Goal: Task Accomplishment & Management: Manage account settings

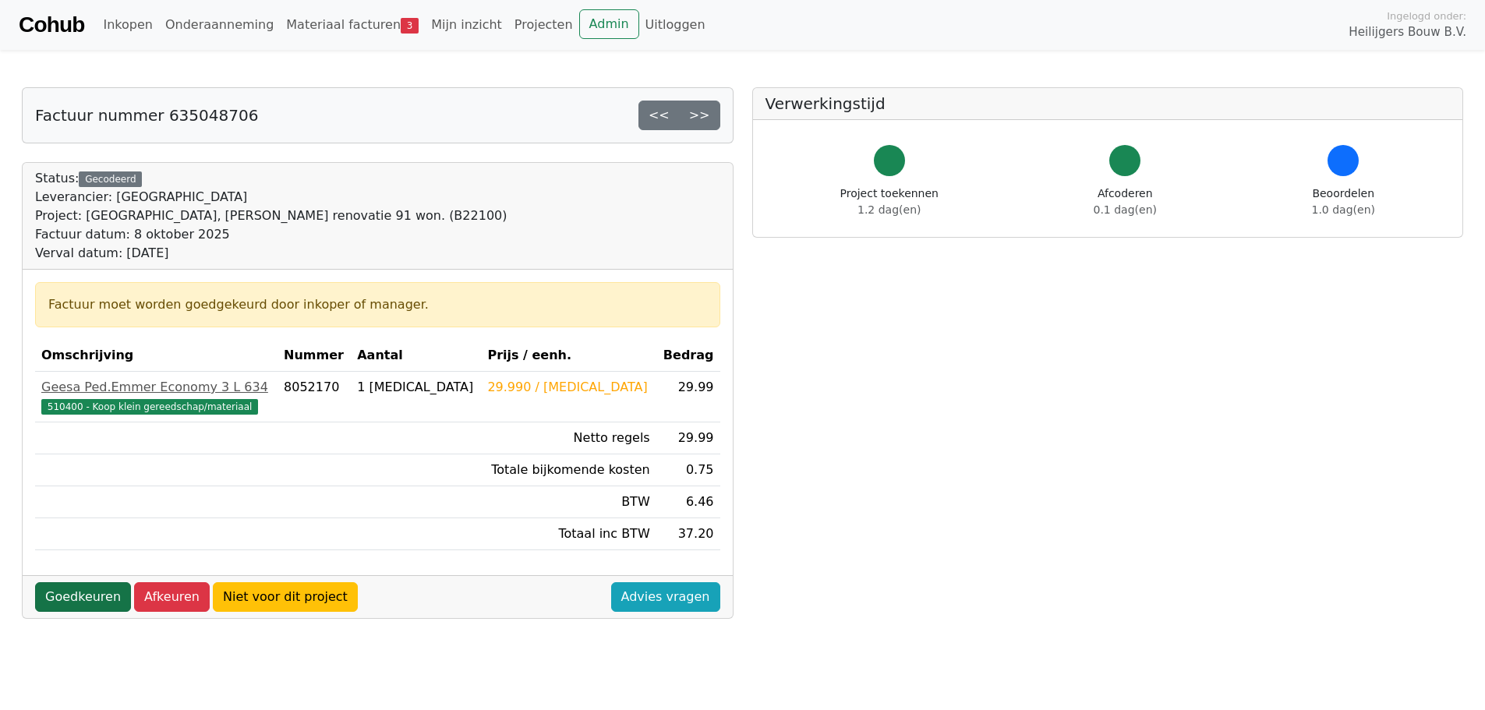
click at [75, 593] on link "Goedkeuren" at bounding box center [83, 597] width 96 height 30
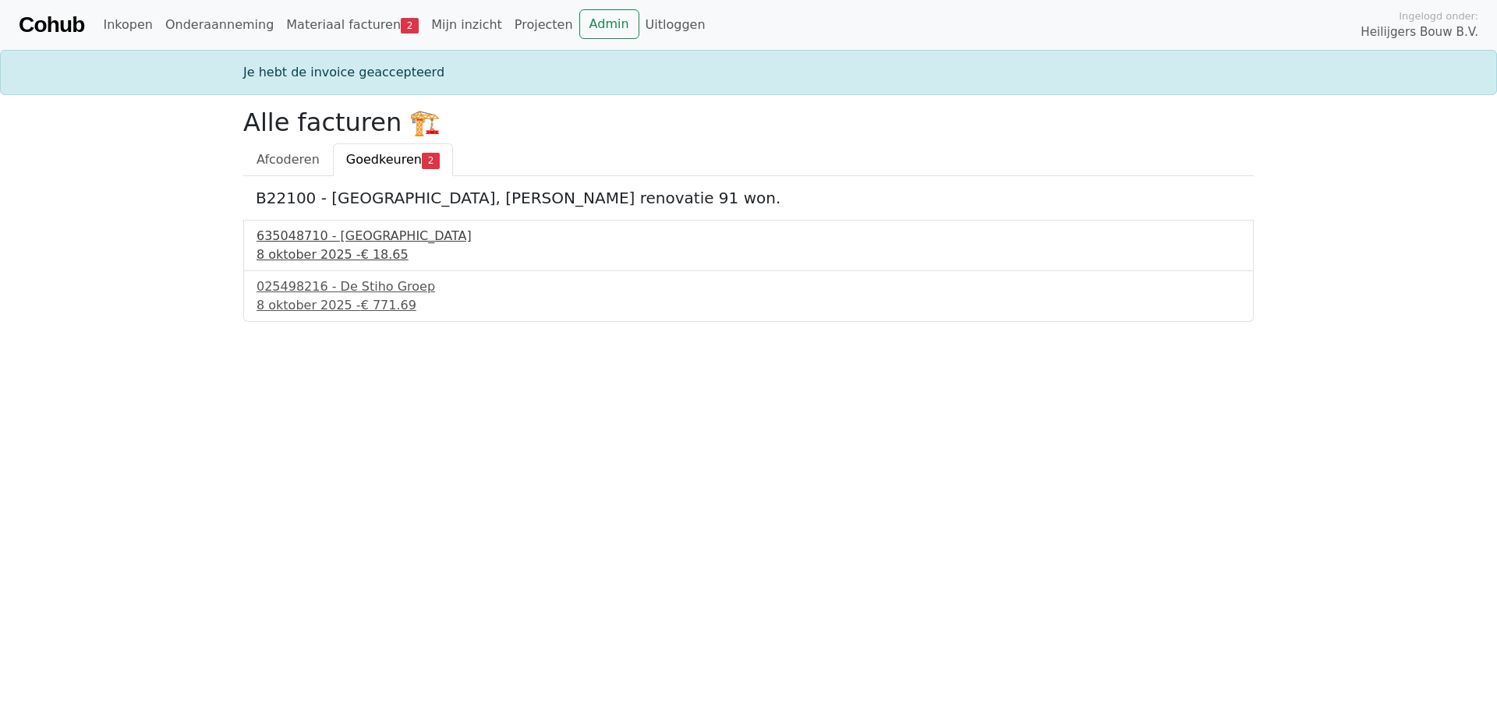
click at [361, 251] on span "€ 18.65" at bounding box center [385, 254] width 48 height 15
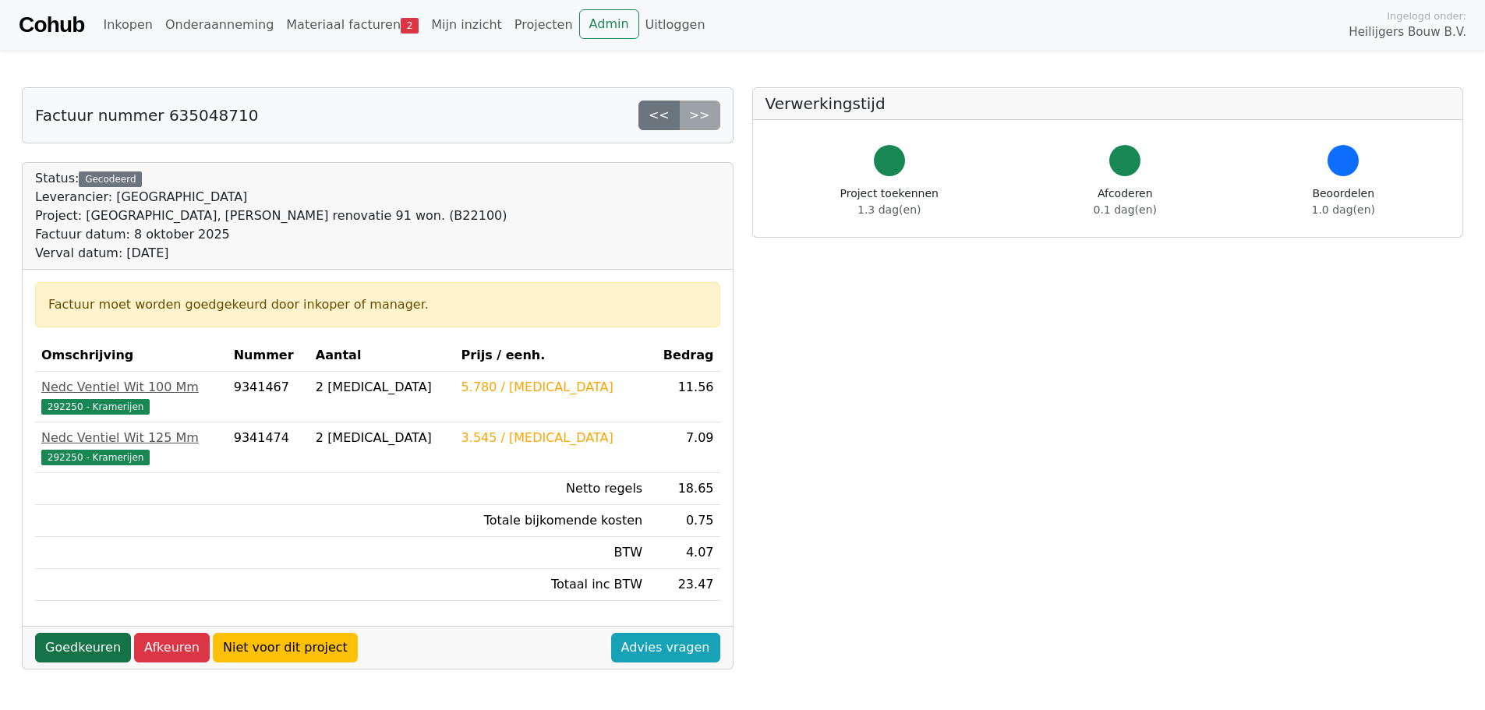
click at [92, 649] on link "Goedkeuren" at bounding box center [83, 648] width 96 height 30
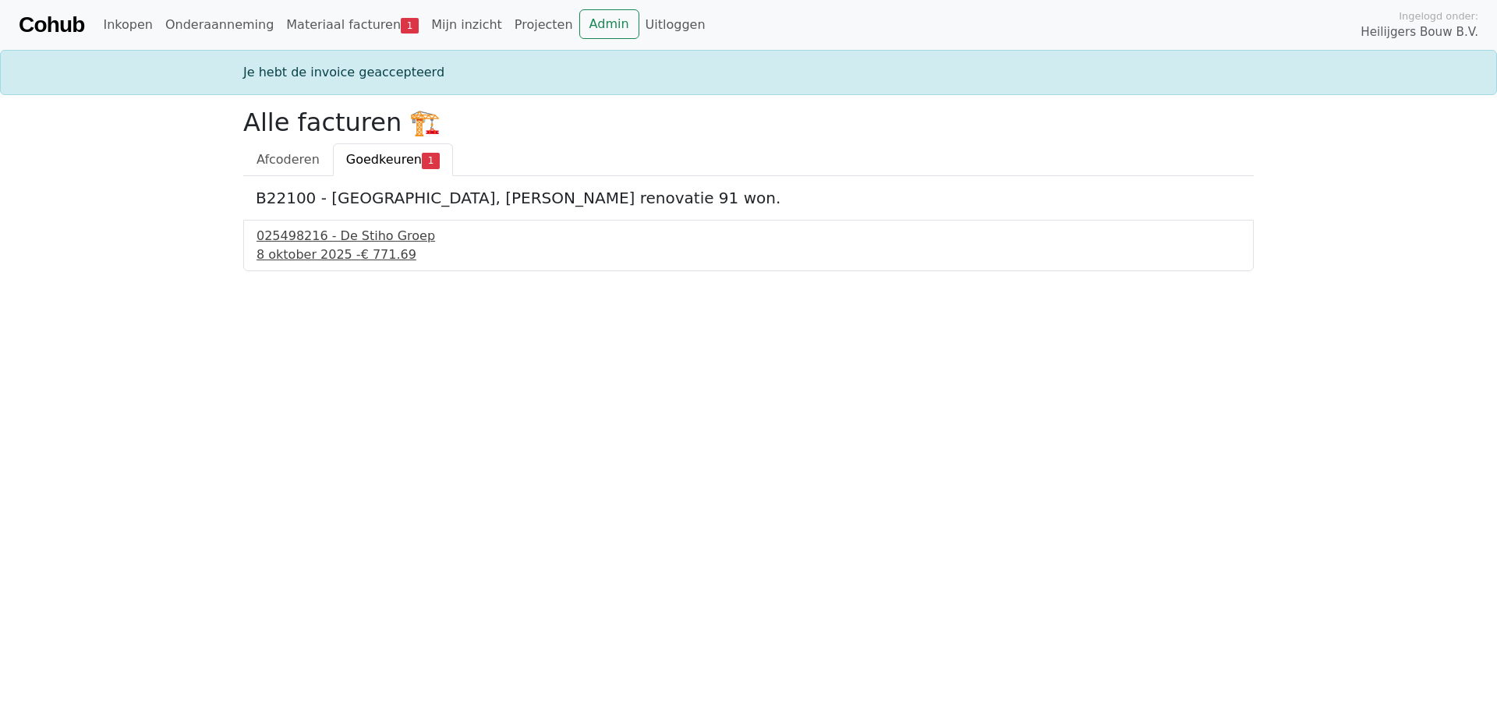
click at [361, 257] on span "€ 771.69" at bounding box center [388, 254] width 55 height 15
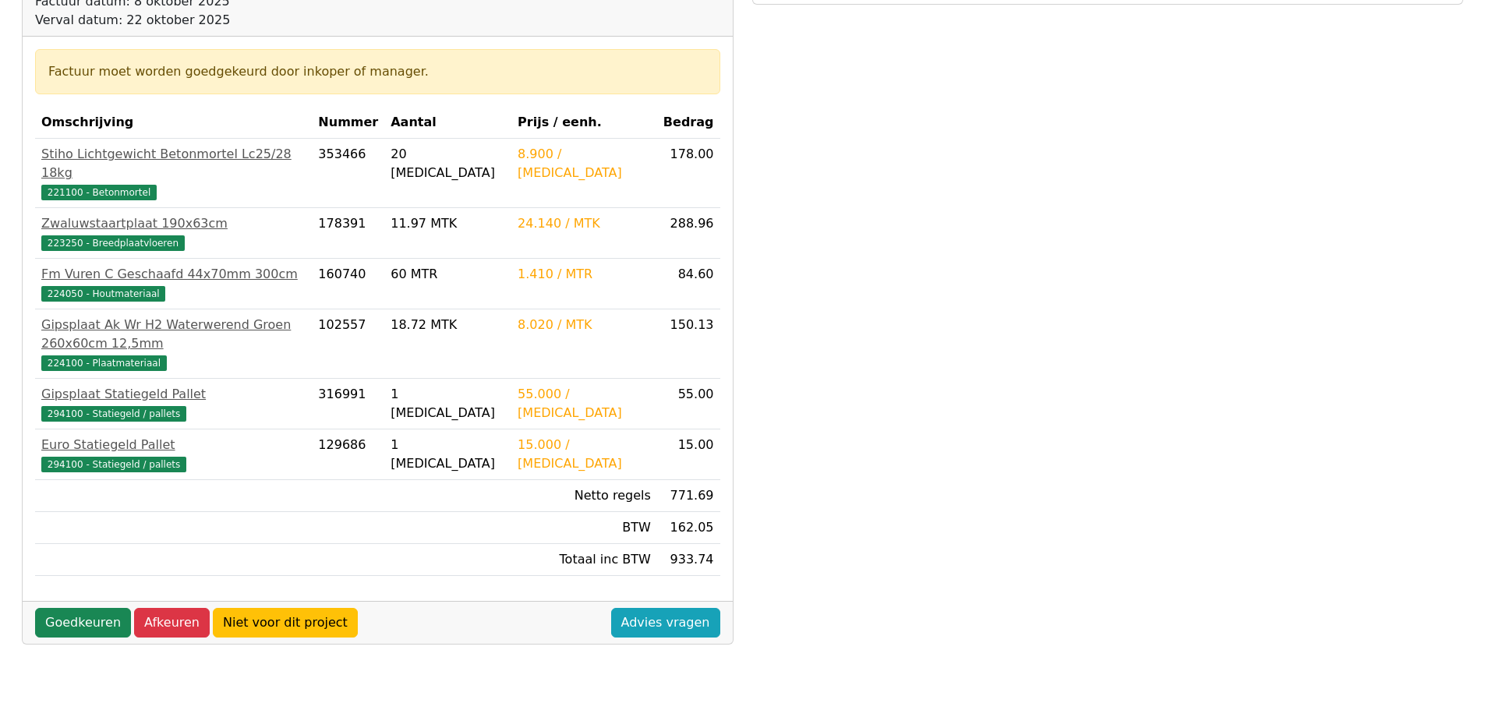
scroll to position [234, 0]
click at [96, 607] on link "Goedkeuren" at bounding box center [83, 622] width 96 height 30
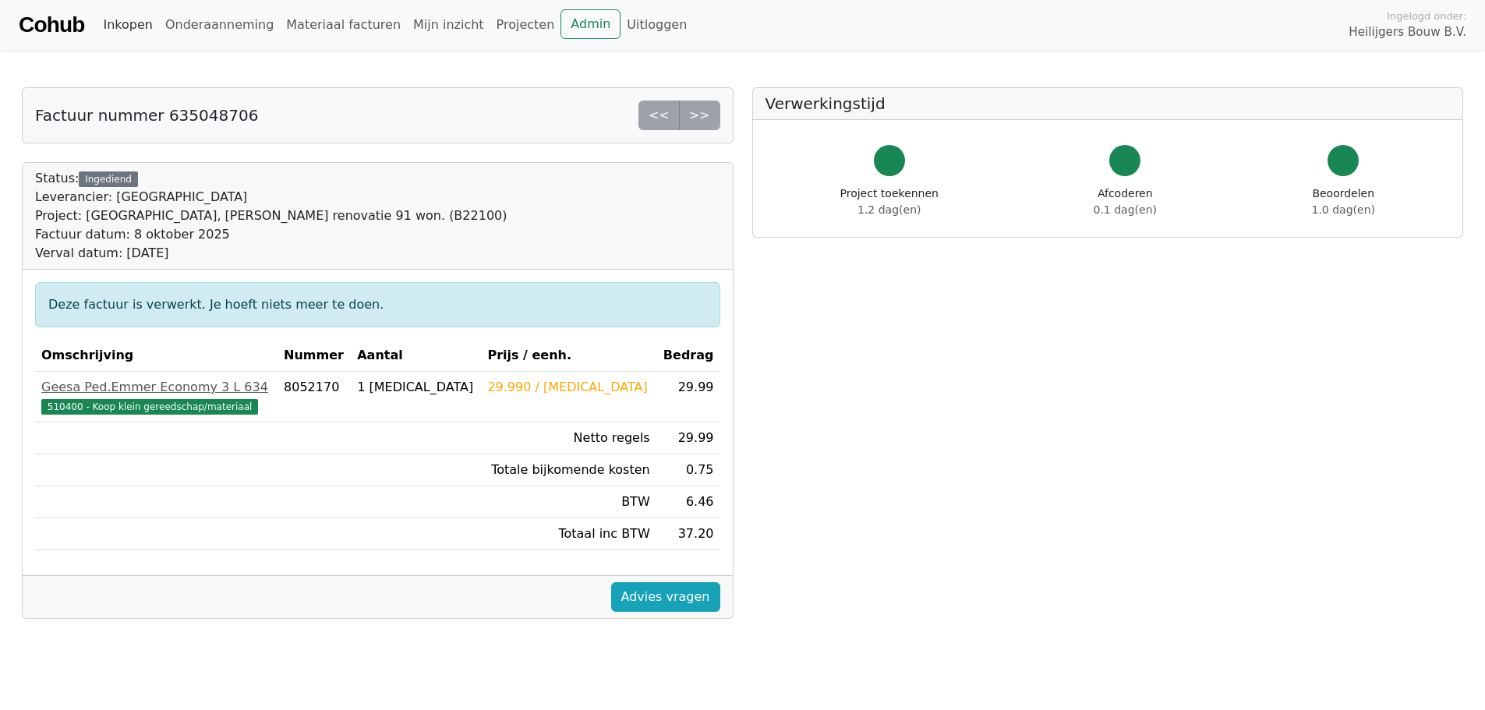
click at [114, 29] on link "Inkopen" at bounding box center [128, 24] width 62 height 31
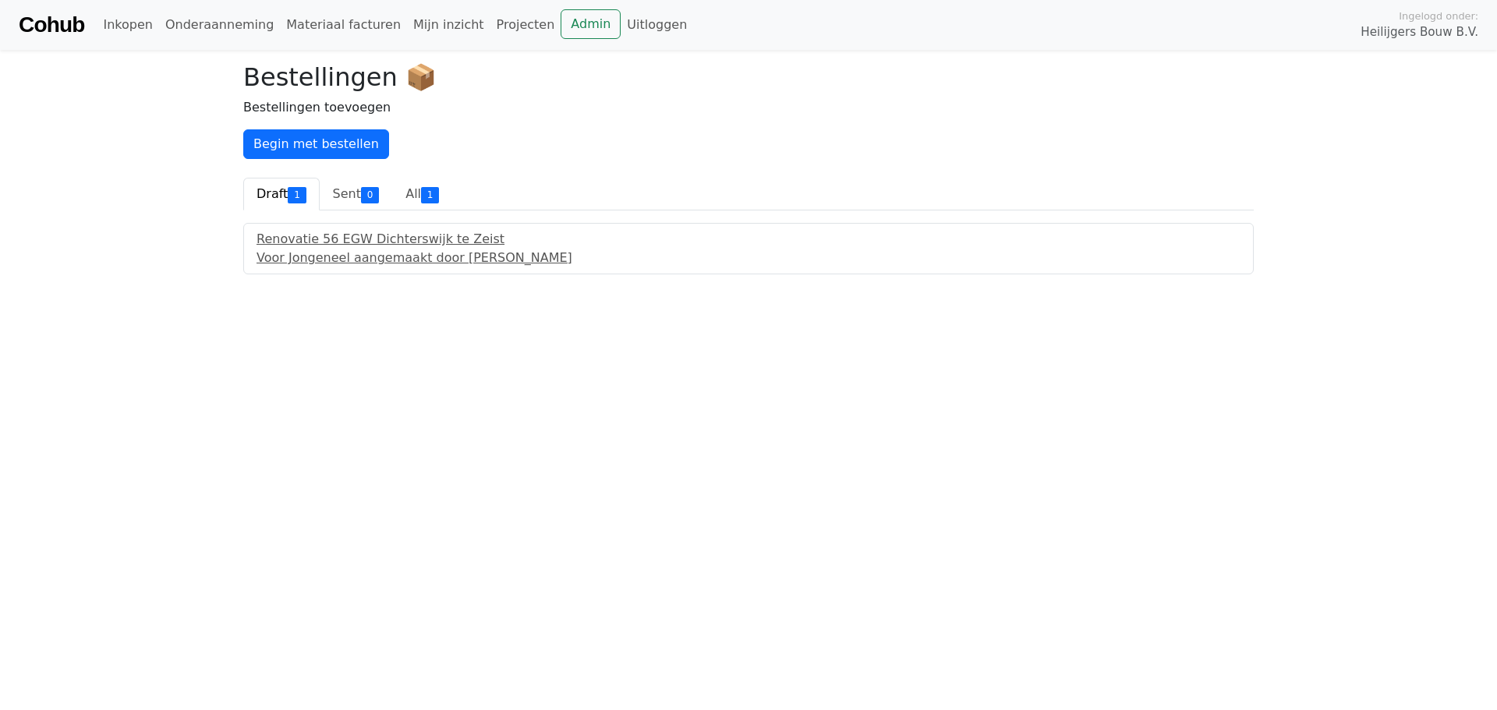
click at [290, 190] on div "1" at bounding box center [297, 195] width 18 height 16
click at [384, 254] on div "Voor Jongeneel aangemaakt door Ferdinand Koops" at bounding box center [749, 258] width 984 height 19
click at [412, 194] on link "All 1" at bounding box center [422, 194] width 60 height 33
click at [208, 23] on link "Onderaanneming" at bounding box center [219, 24] width 121 height 31
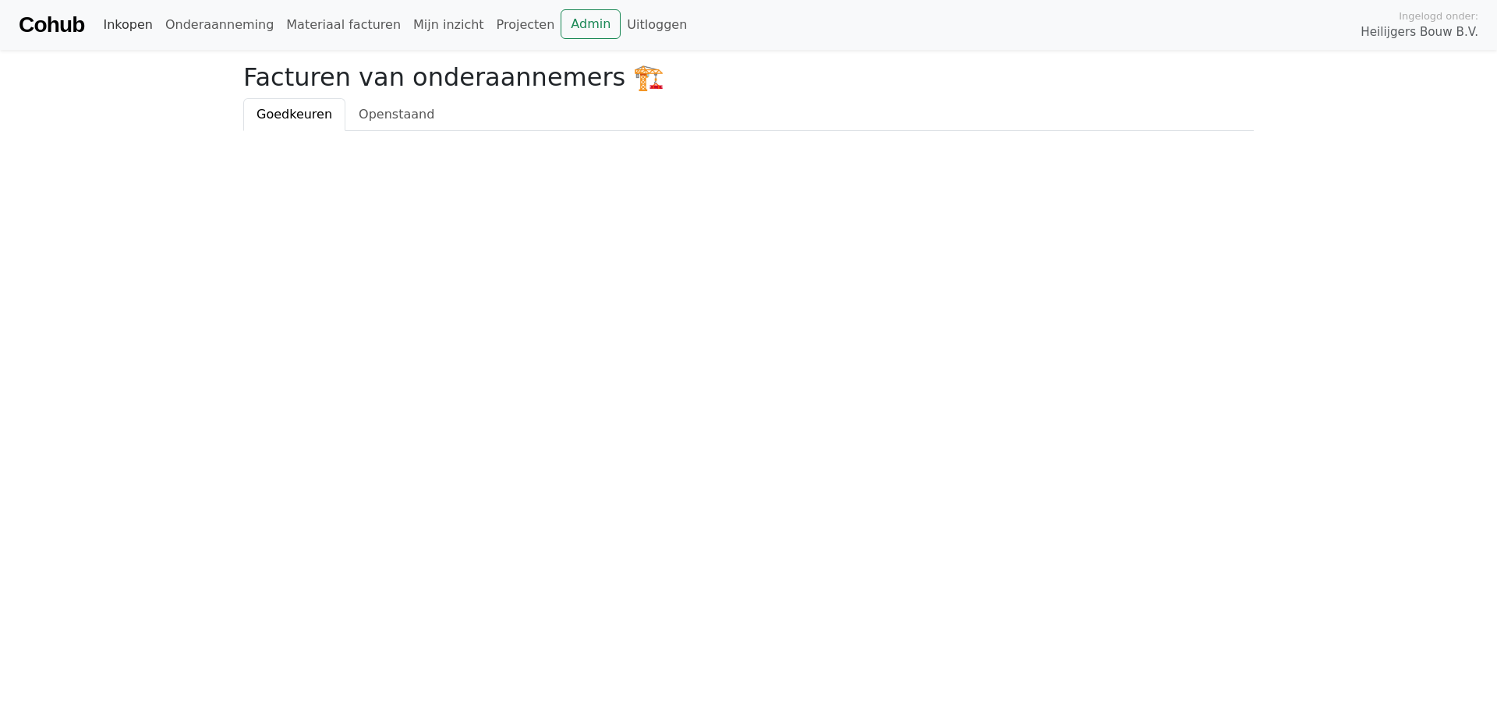
click at [143, 32] on link "Inkopen" at bounding box center [128, 24] width 62 height 31
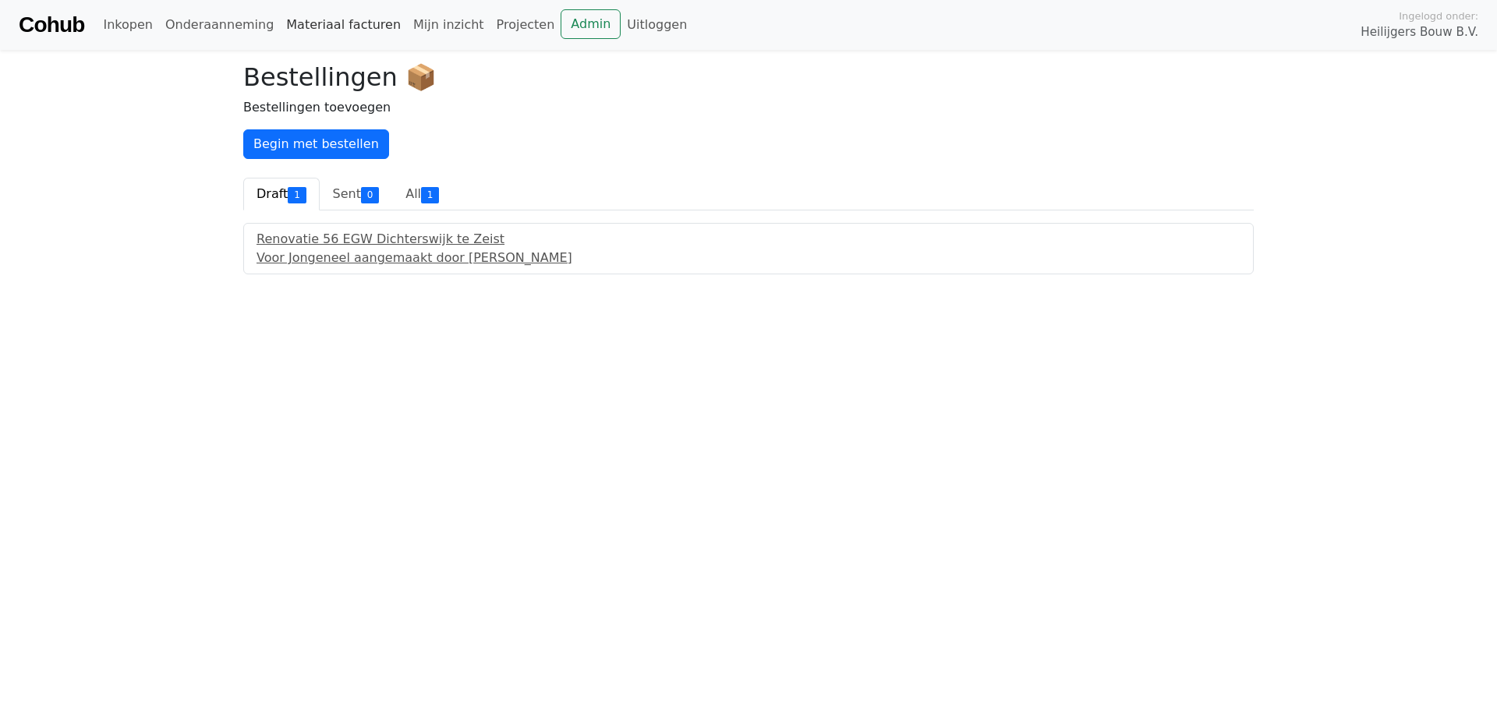
click at [316, 17] on link "Materiaal facturen" at bounding box center [343, 24] width 127 height 31
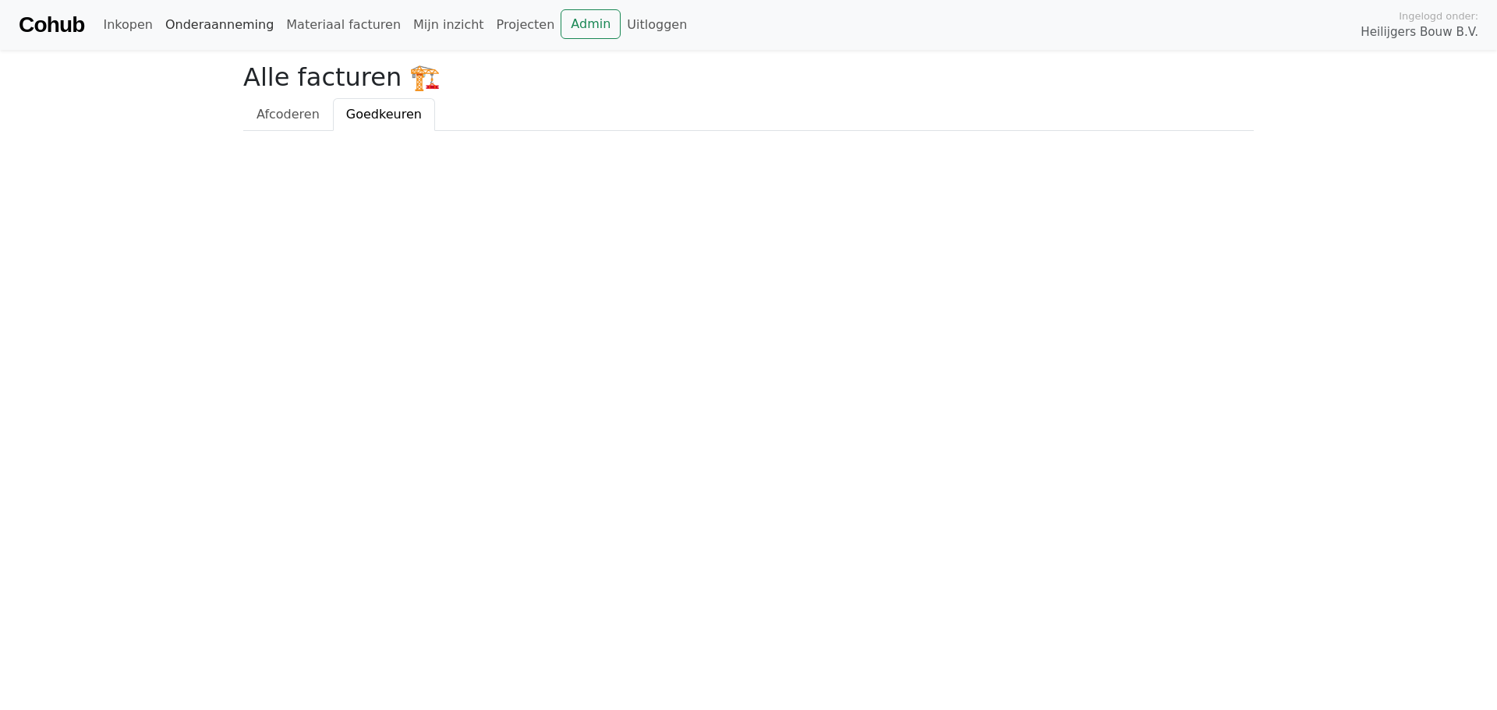
click at [230, 23] on link "Onderaanneming" at bounding box center [219, 24] width 121 height 31
click at [324, 17] on link "Materiaal facturen" at bounding box center [343, 24] width 127 height 31
click at [282, 117] on span "Afcoderen" at bounding box center [288, 114] width 63 height 15
click at [356, 115] on span "Goedkeuren" at bounding box center [384, 114] width 76 height 15
